Goal: Information Seeking & Learning: Learn about a topic

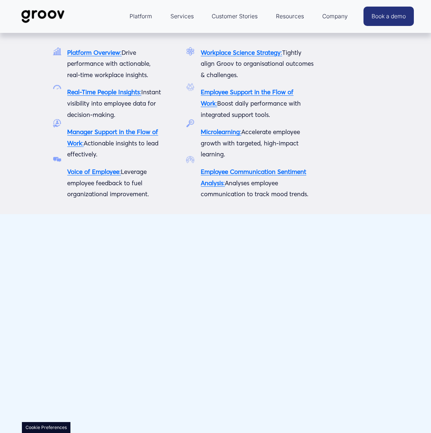
click at [148, 16] on span "Platform" at bounding box center [141, 16] width 23 height 10
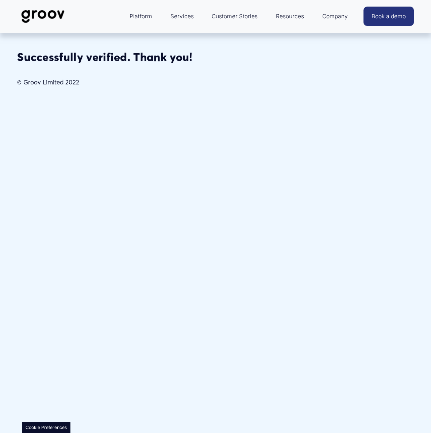
click at [184, 16] on link "Services" at bounding box center [182, 17] width 31 height 18
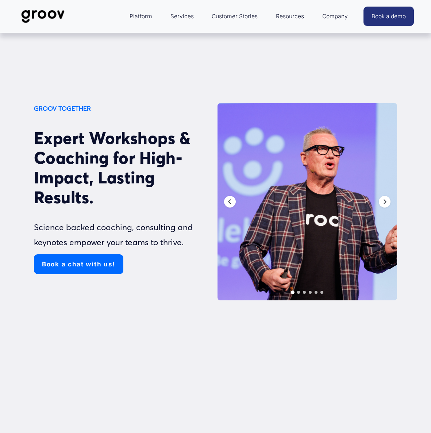
click at [235, 16] on link "Customer Stories" at bounding box center [234, 17] width 53 height 18
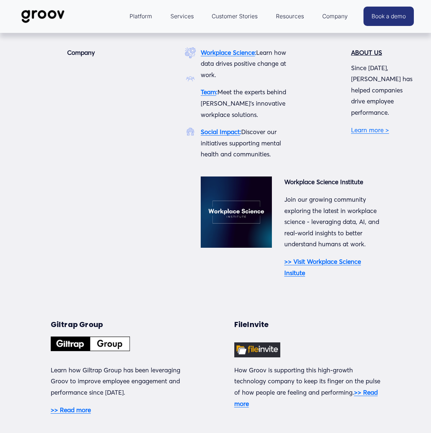
click at [208, 93] on strong "Team" at bounding box center [208, 92] width 15 height 8
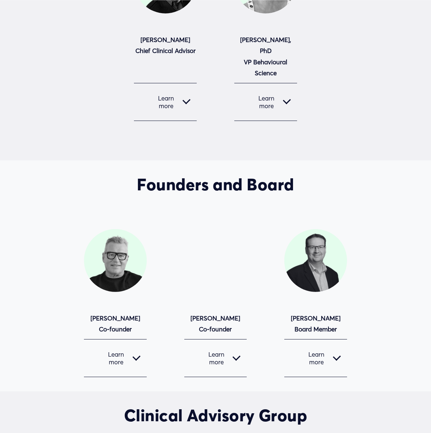
scroll to position [395, 0]
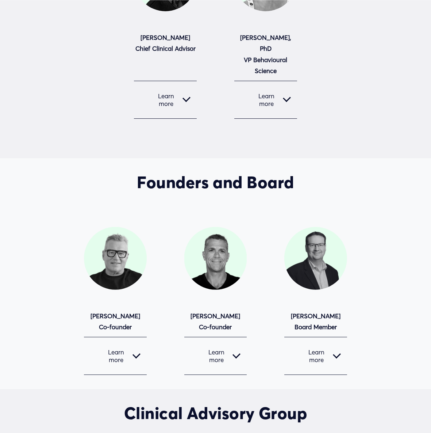
click at [215, 270] on div at bounding box center [215, 258] width 63 height 63
click at [216, 316] on strong "Adam Clark Co-founder" at bounding box center [216, 321] width 50 height 19
click at [237, 356] on div at bounding box center [237, 354] width 8 height 8
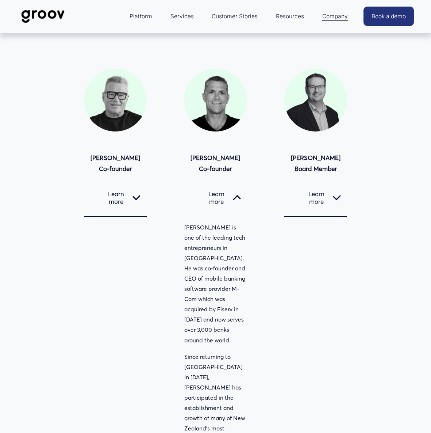
scroll to position [553, 0]
drag, startPoint x: 199, startPoint y: 158, endPoint x: 232, endPoint y: 160, distance: 32.9
click at [232, 160] on strong "Adam Clark Co-founder" at bounding box center [216, 163] width 50 height 19
copy strong "Adam Clark"
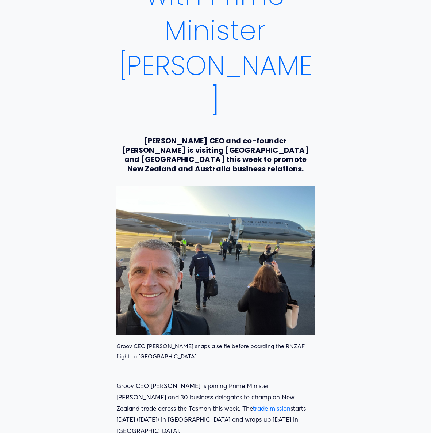
scroll to position [303, 0]
